Goal: Information Seeking & Learning: Find specific fact

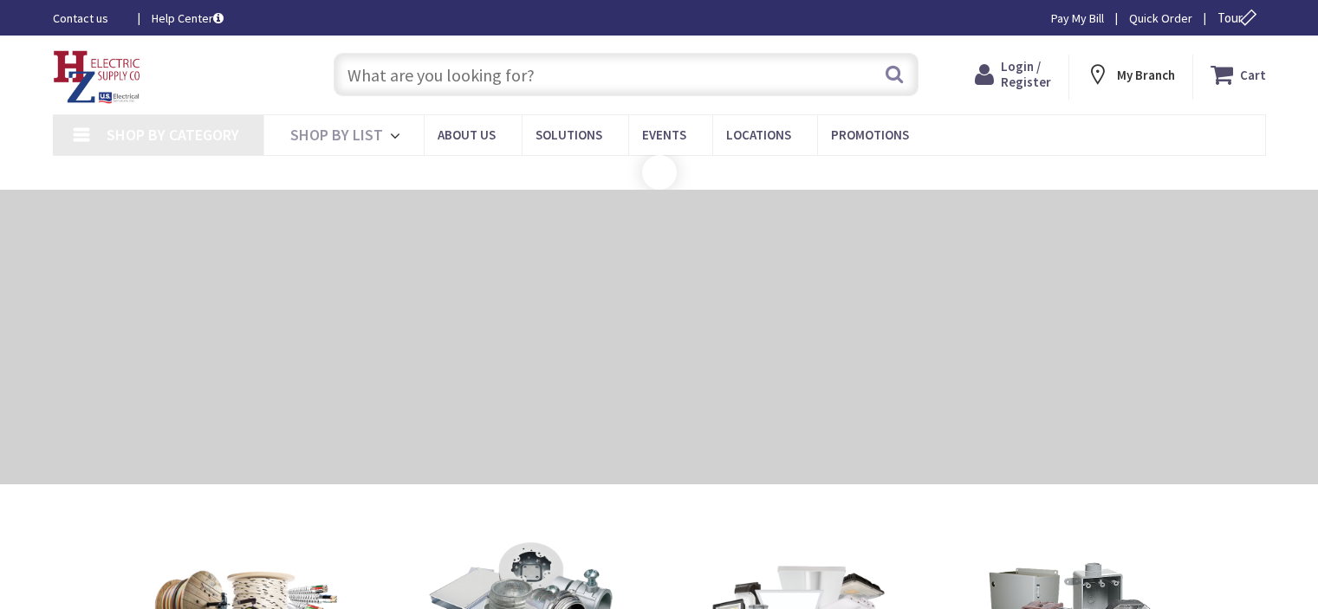
click at [605, 77] on input "text" at bounding box center [626, 74] width 585 height 43
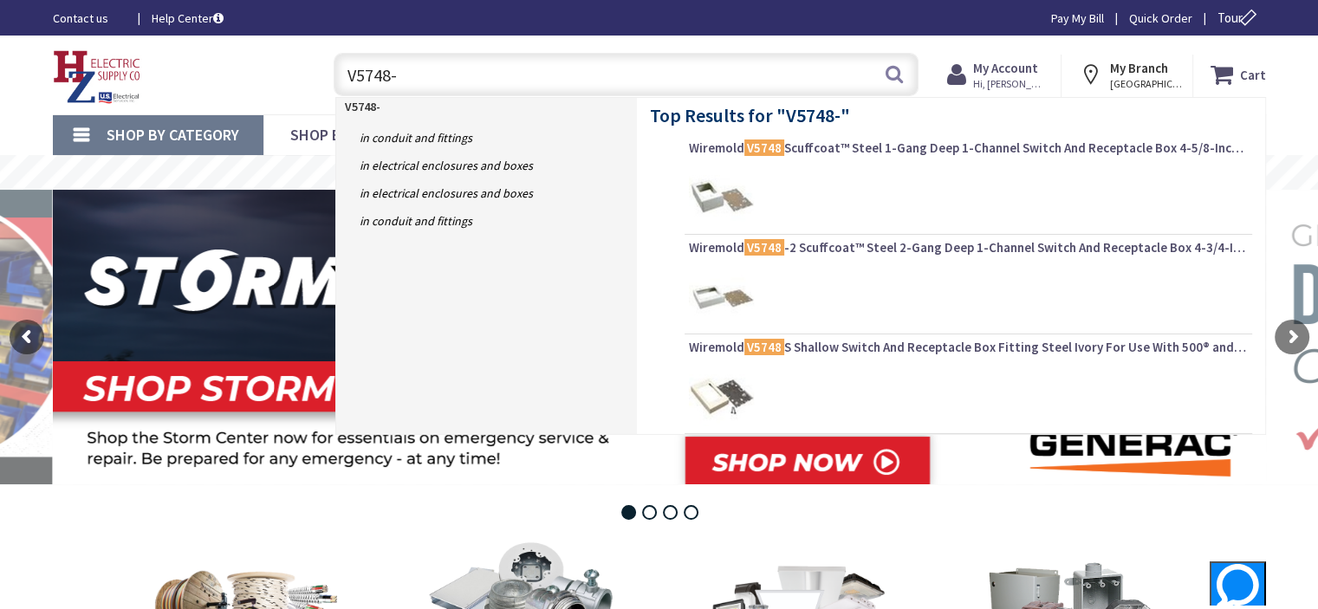
type input "V5748-3"
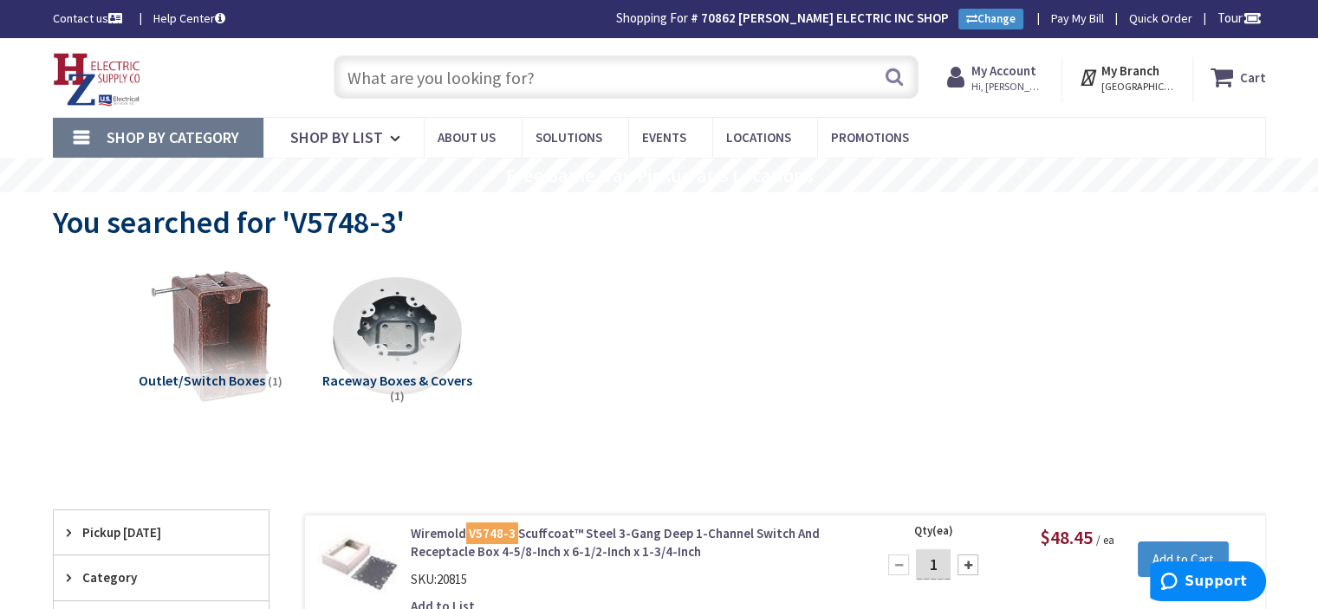
click at [582, 72] on input "text" at bounding box center [626, 76] width 585 height 43
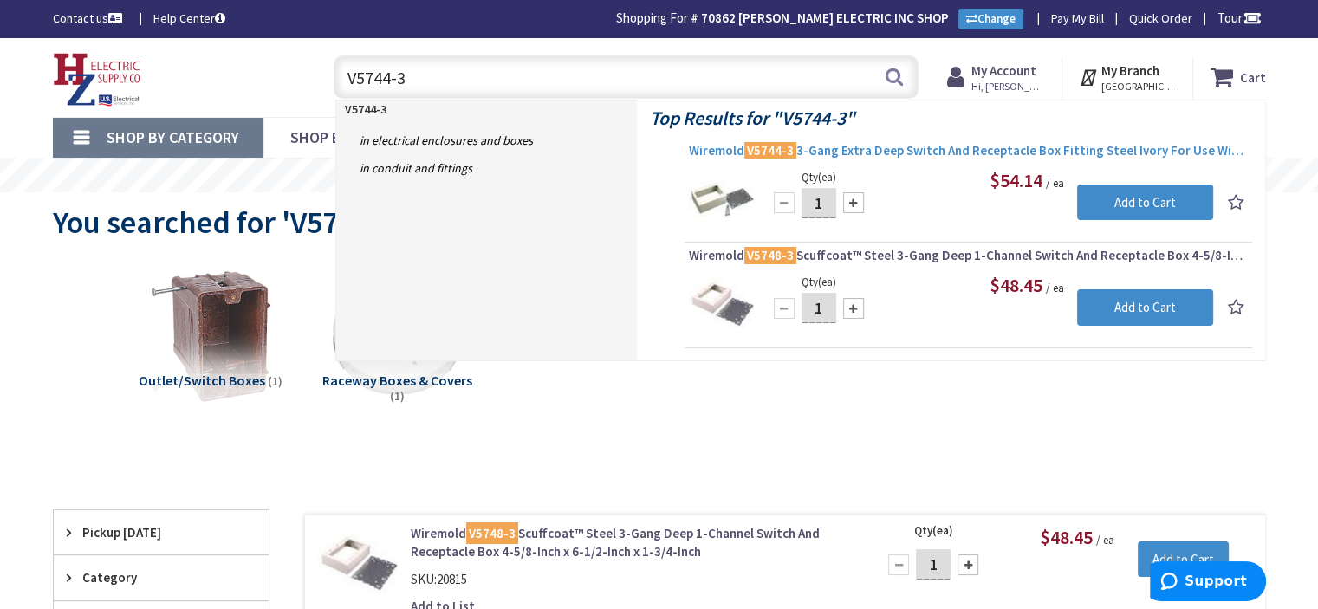
type input "V5744-3"
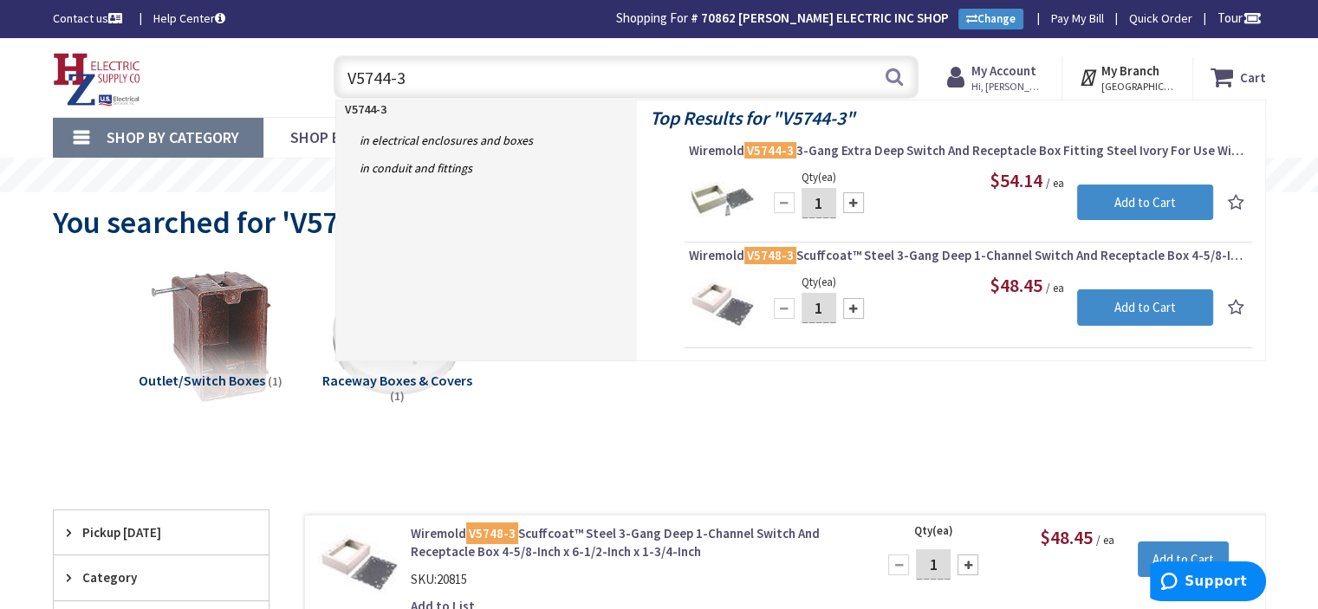
click at [877, 147] on span "Wiremold V5744-3 3-Gang Extra Deep Switch And Receptacle Box Fitting Steel Ivor…" at bounding box center [968, 150] width 559 height 17
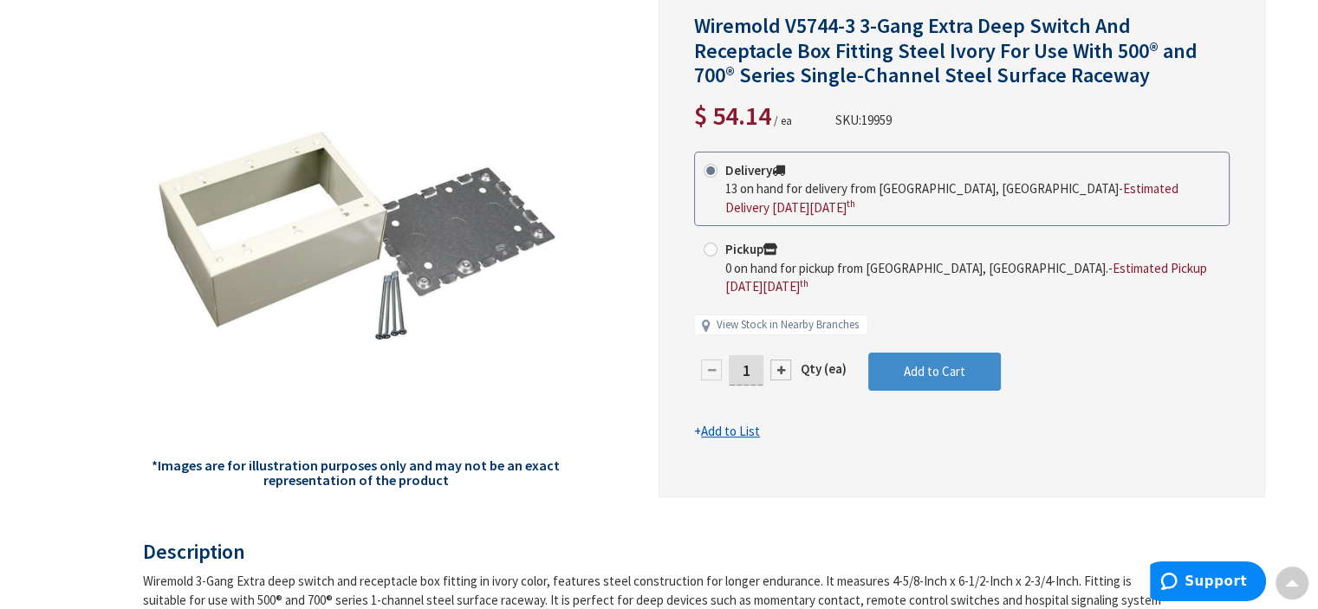
scroll to position [173, 0]
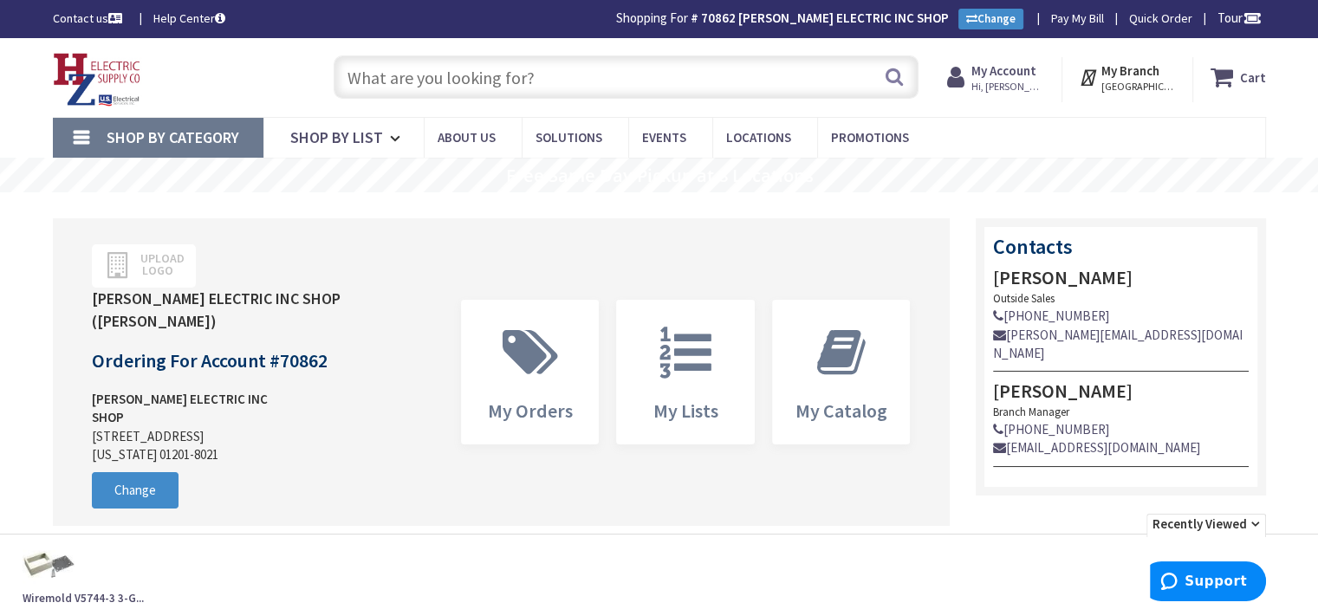
click at [607, 81] on input "text" at bounding box center [626, 76] width 585 height 43
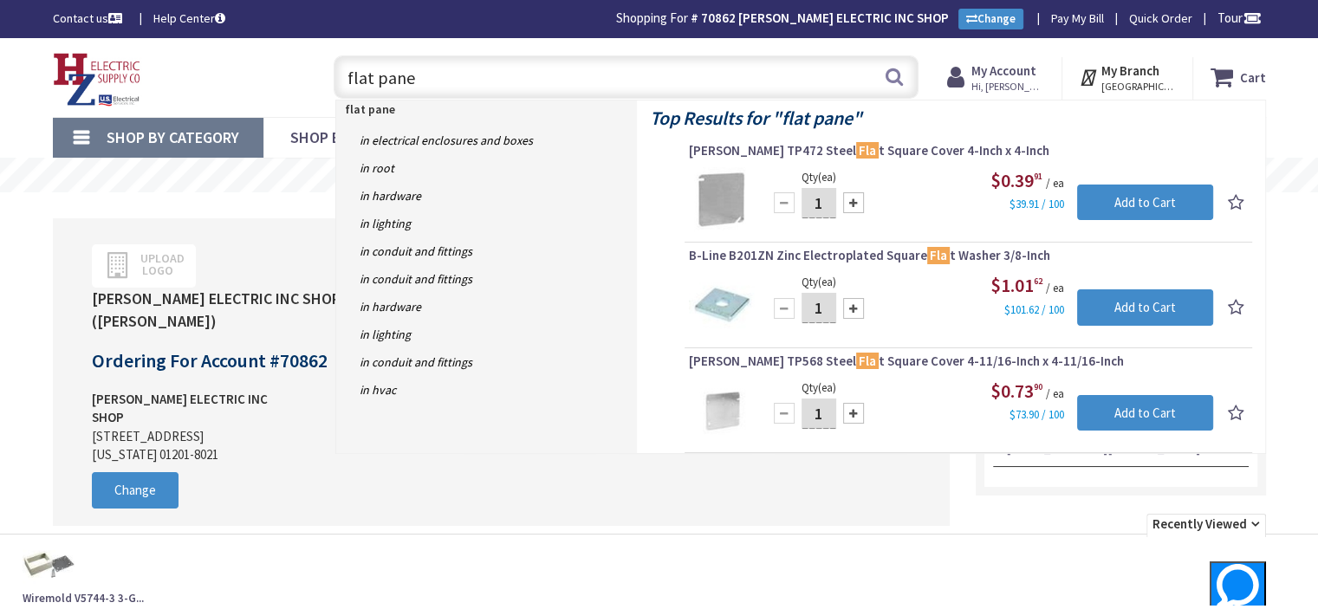
type input "flat panel"
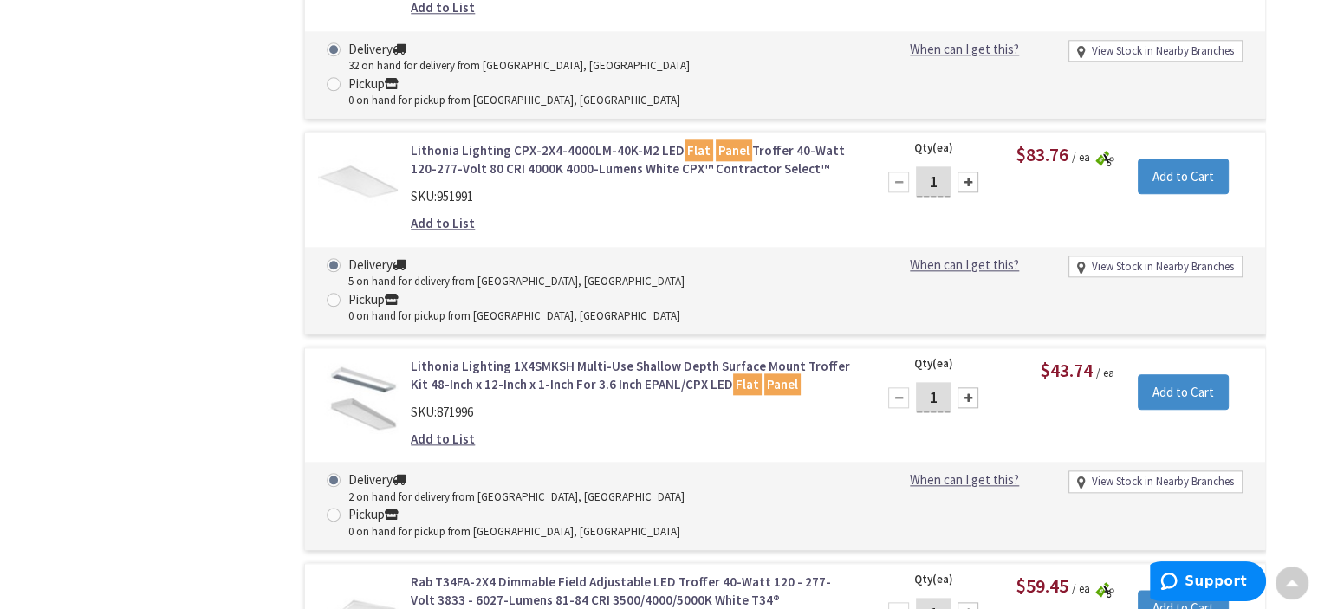
scroll to position [1887, 0]
